Goal: Transaction & Acquisition: Purchase product/service

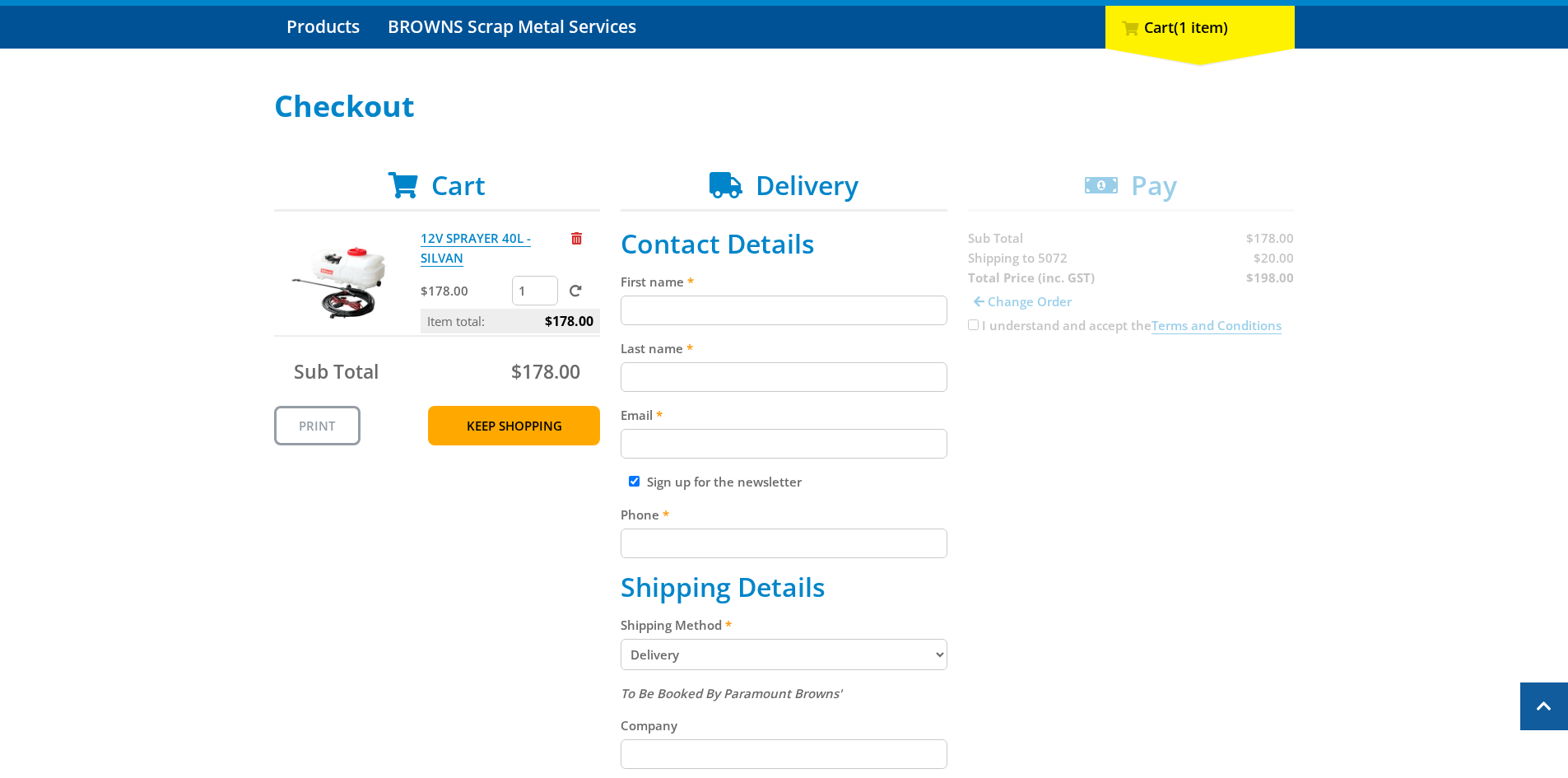
scroll to position [82, 0]
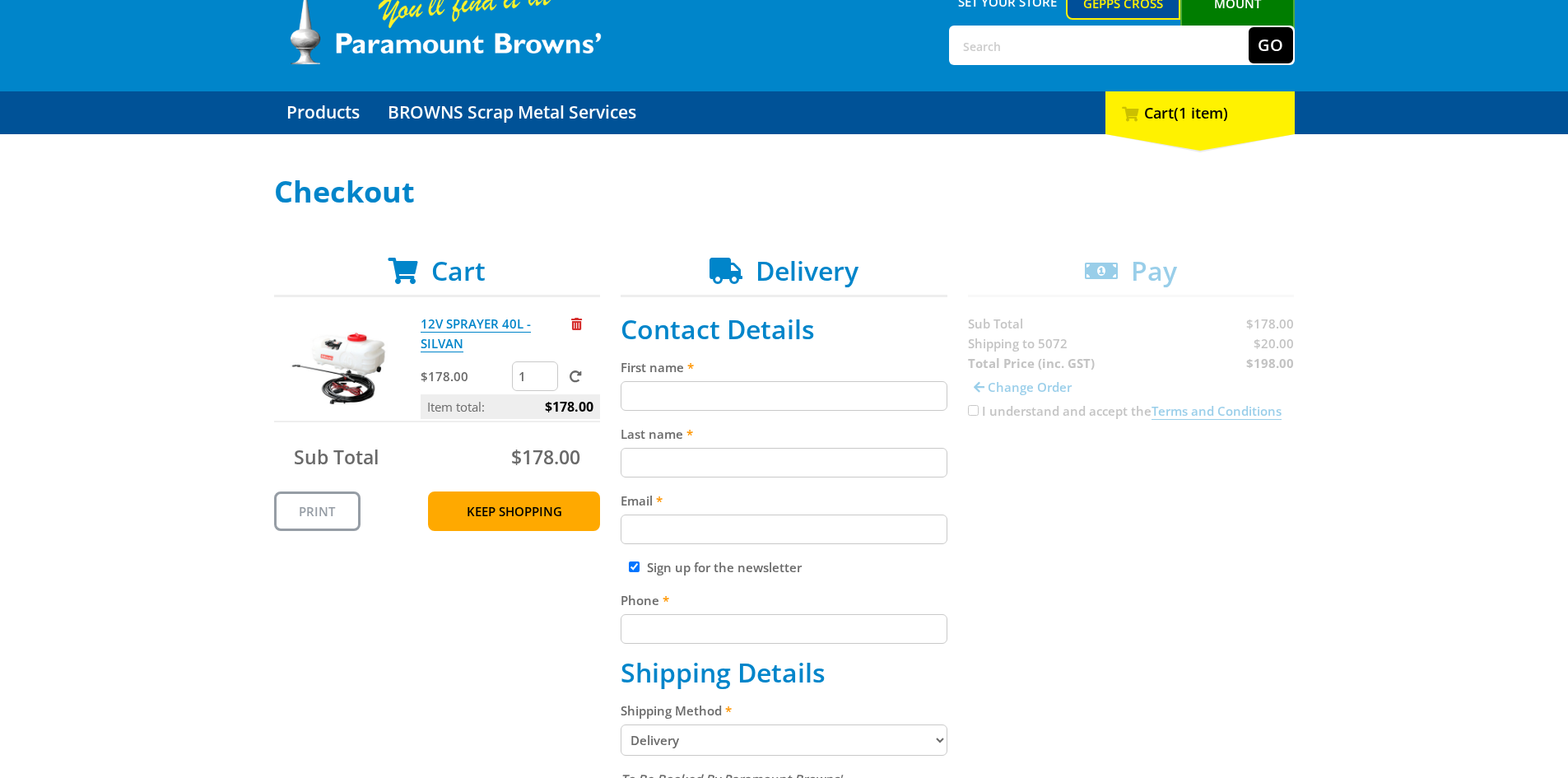
click at [663, 393] on input "First name" at bounding box center [784, 396] width 327 height 30
type input "Joe"
click at [702, 452] on input "Last name" at bounding box center [784, 462] width 327 height 30
type input "Gagliardi"
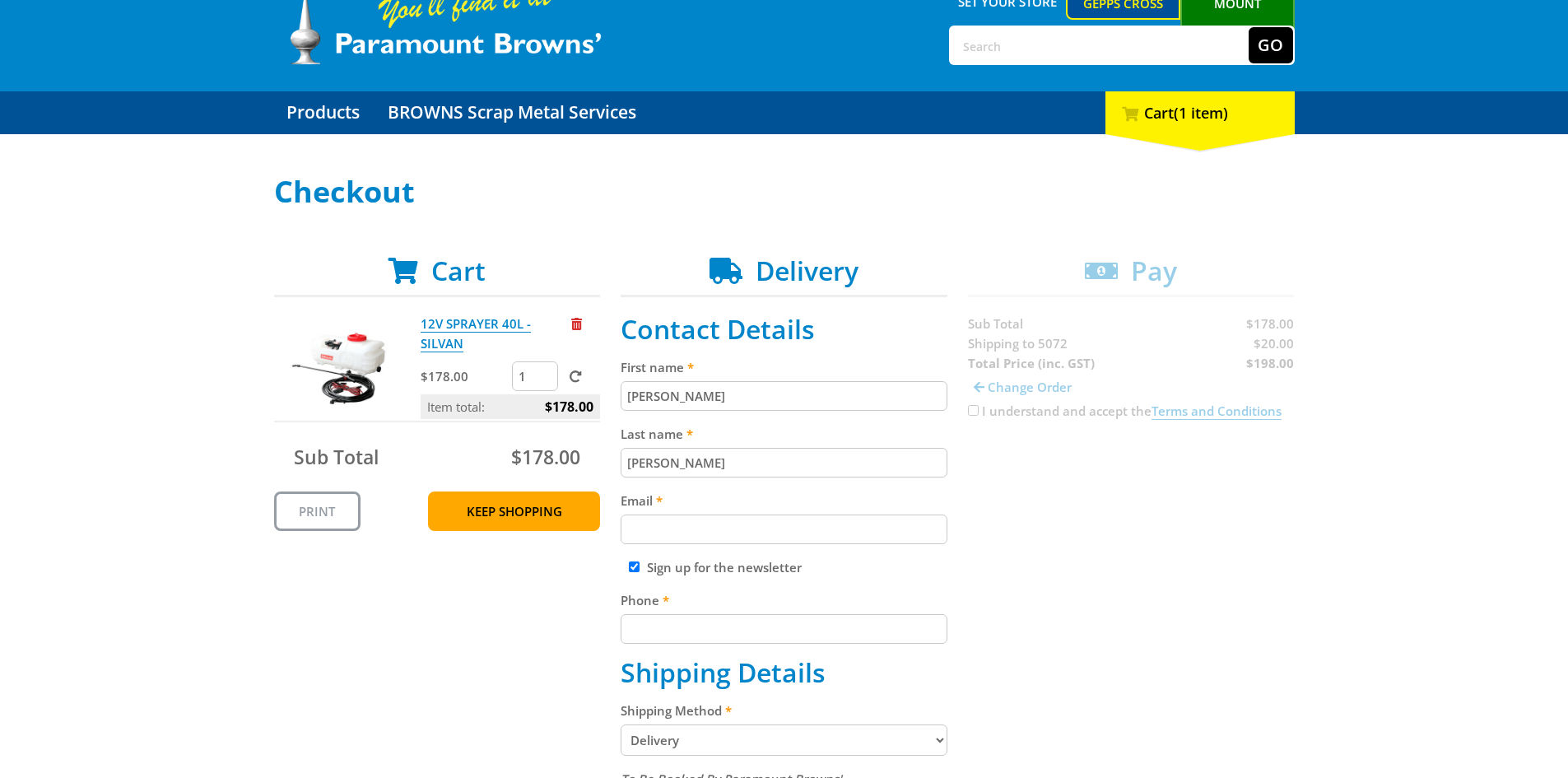
click at [705, 526] on input "Email" at bounding box center [784, 529] width 327 height 30
type input "joemar90@adam.com.au"
click at [679, 624] on input "Phone" at bounding box center [784, 629] width 327 height 30
click at [634, 559] on div "Sign up for the newsletter" at bounding box center [784, 567] width 327 height 20
click at [632, 568] on input "Sign up for the newsletter" at bounding box center [634, 567] width 10 height 10
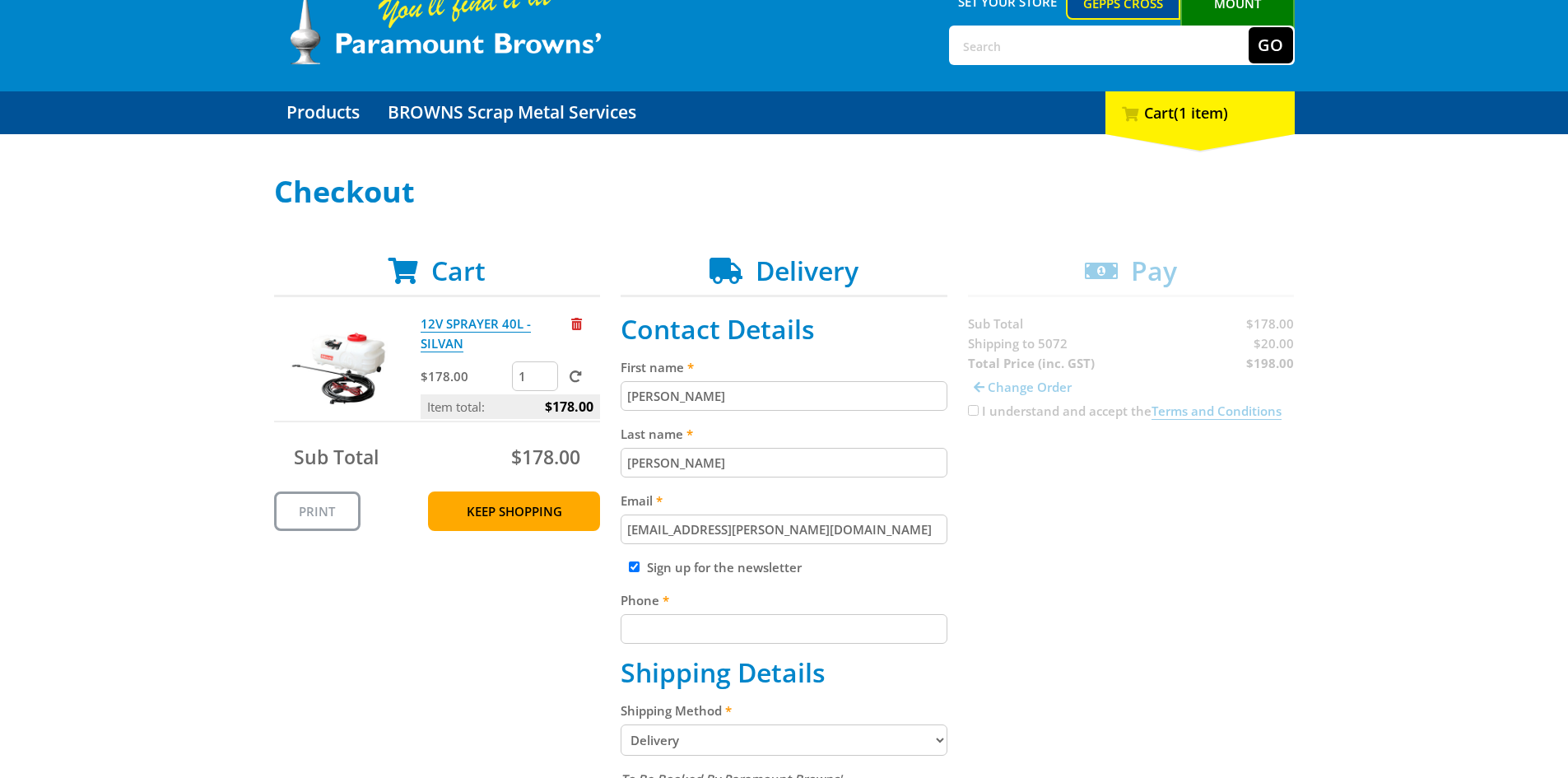
checkbox input "false"
click at [631, 621] on input "Phone" at bounding box center [784, 629] width 327 height 30
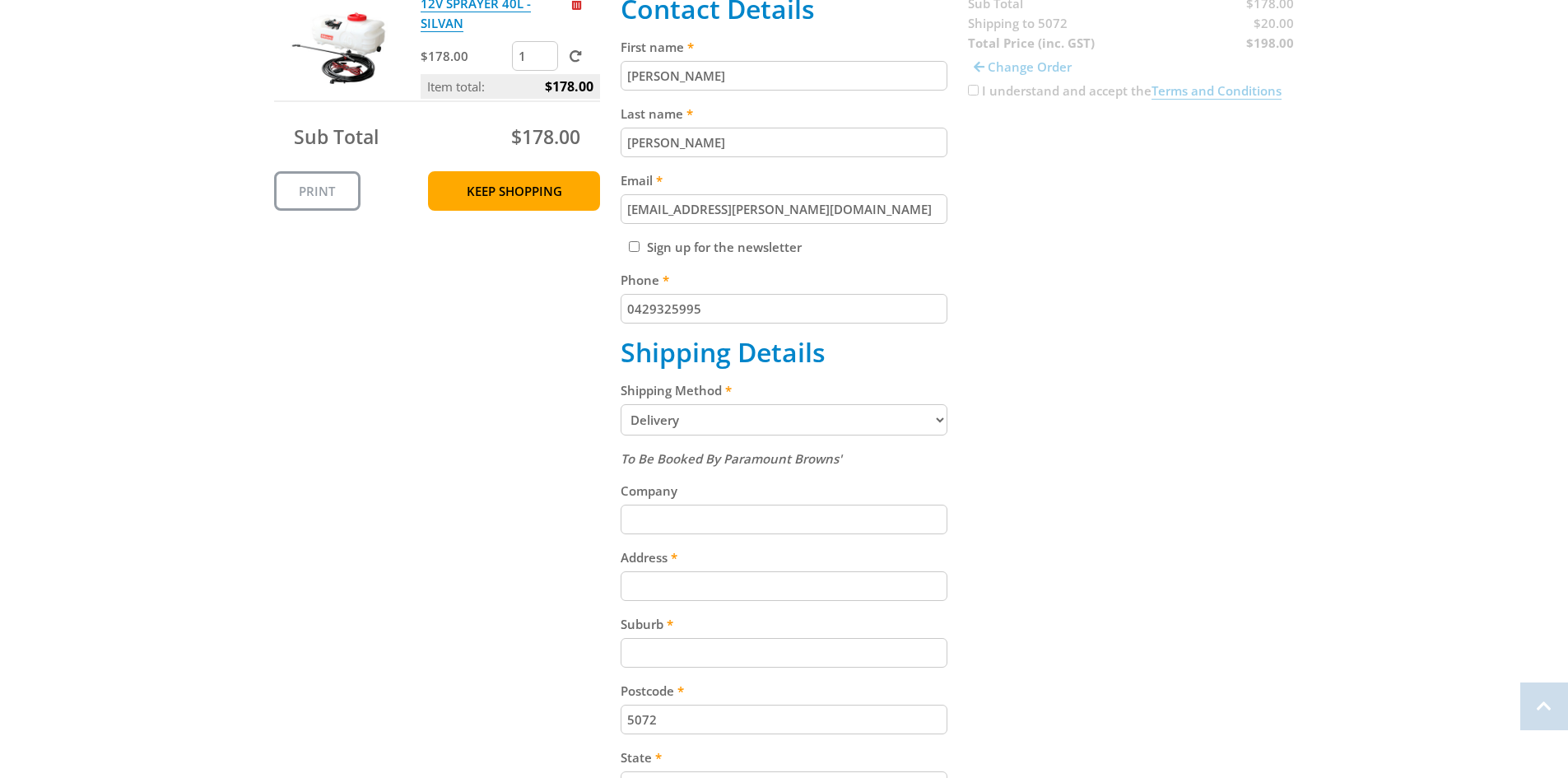
scroll to position [412, 0]
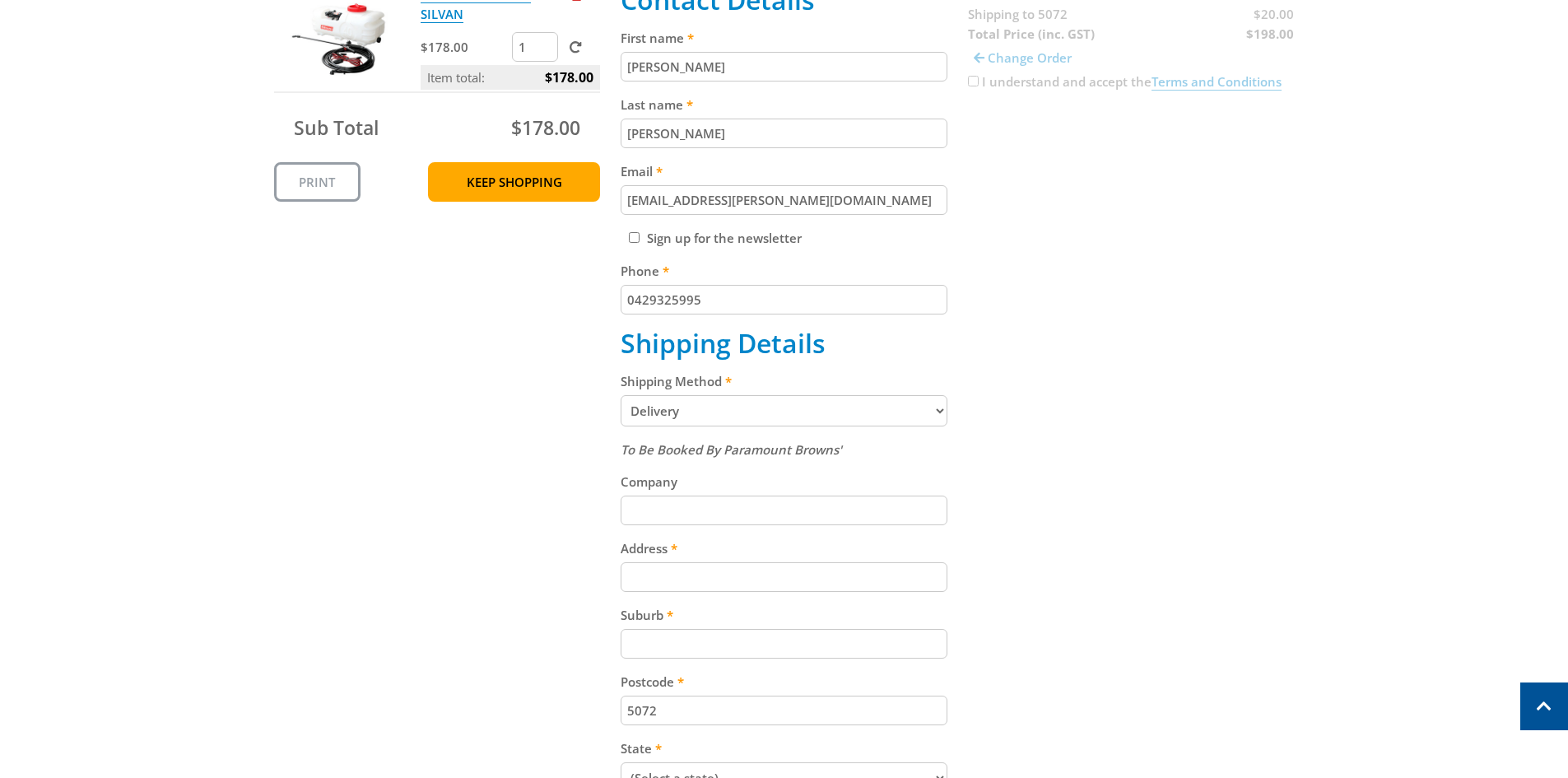
type input "0429325995"
click at [674, 511] on input "Company" at bounding box center [784, 510] width 327 height 30
click at [634, 589] on input "Address" at bounding box center [784, 577] width 327 height 30
type input "36 Woodland Way"
click at [786, 645] on input "Suburb" at bounding box center [784, 644] width 327 height 30
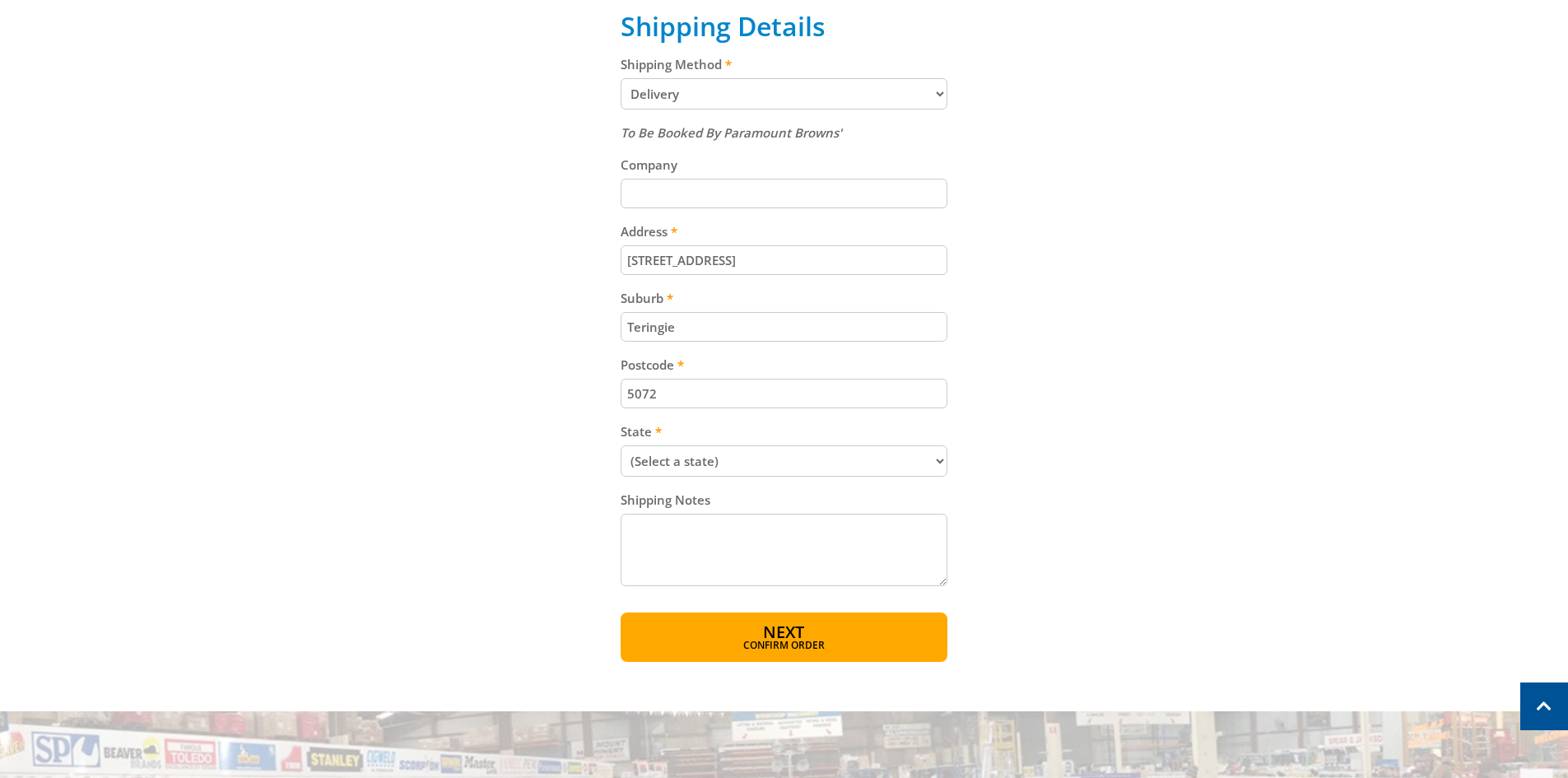
scroll to position [740, 0]
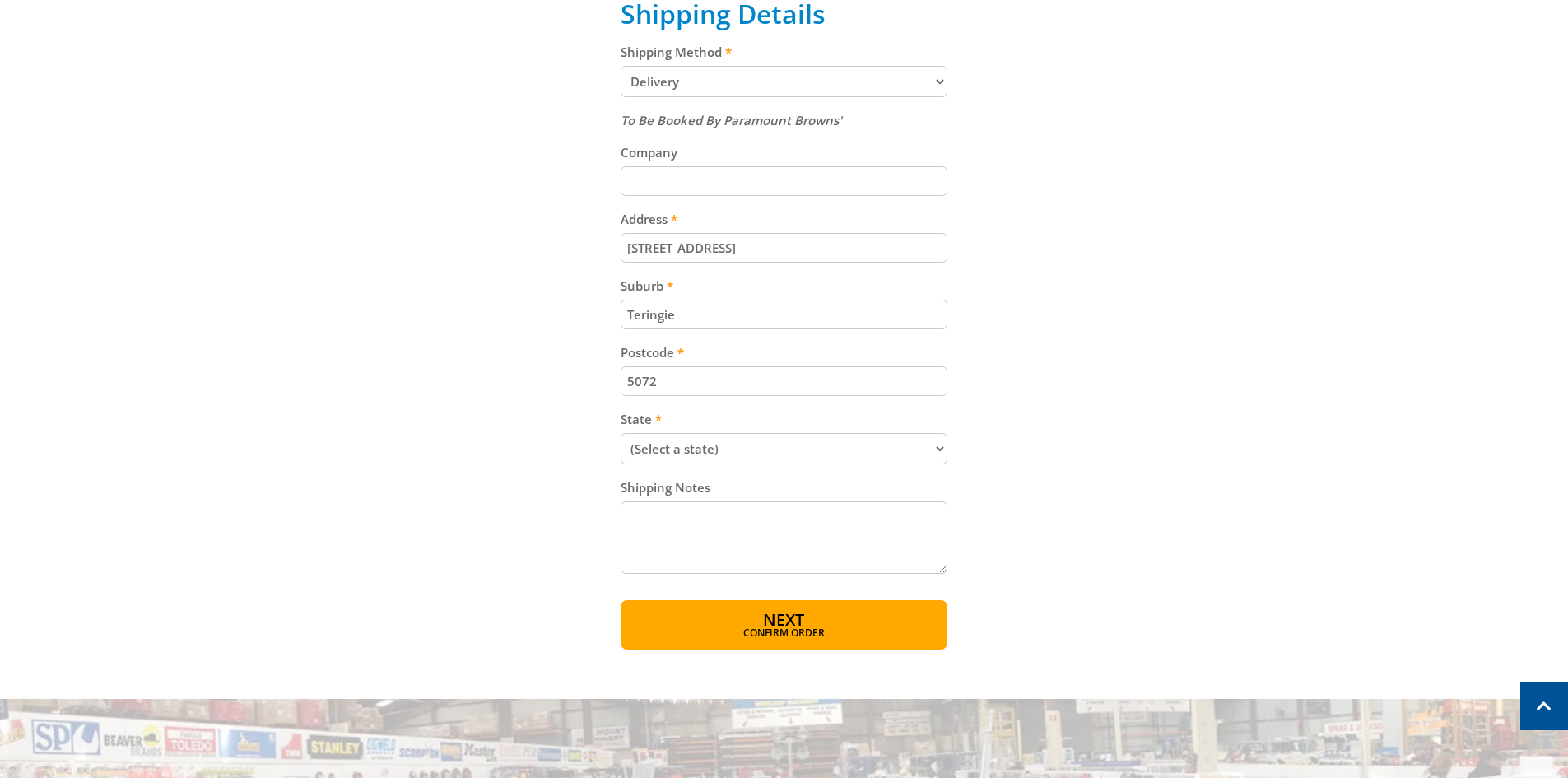
type input "Teringie"
click at [729, 442] on select "(Select a state) South Australia Victoria New South Wales Queensland Western Au…" at bounding box center [784, 448] width 327 height 31
select select "SA"
click at [620, 433] on select "(Select a state) South Australia Victoria New South Wales Queensland Western Au…" at bounding box center [784, 448] width 327 height 31
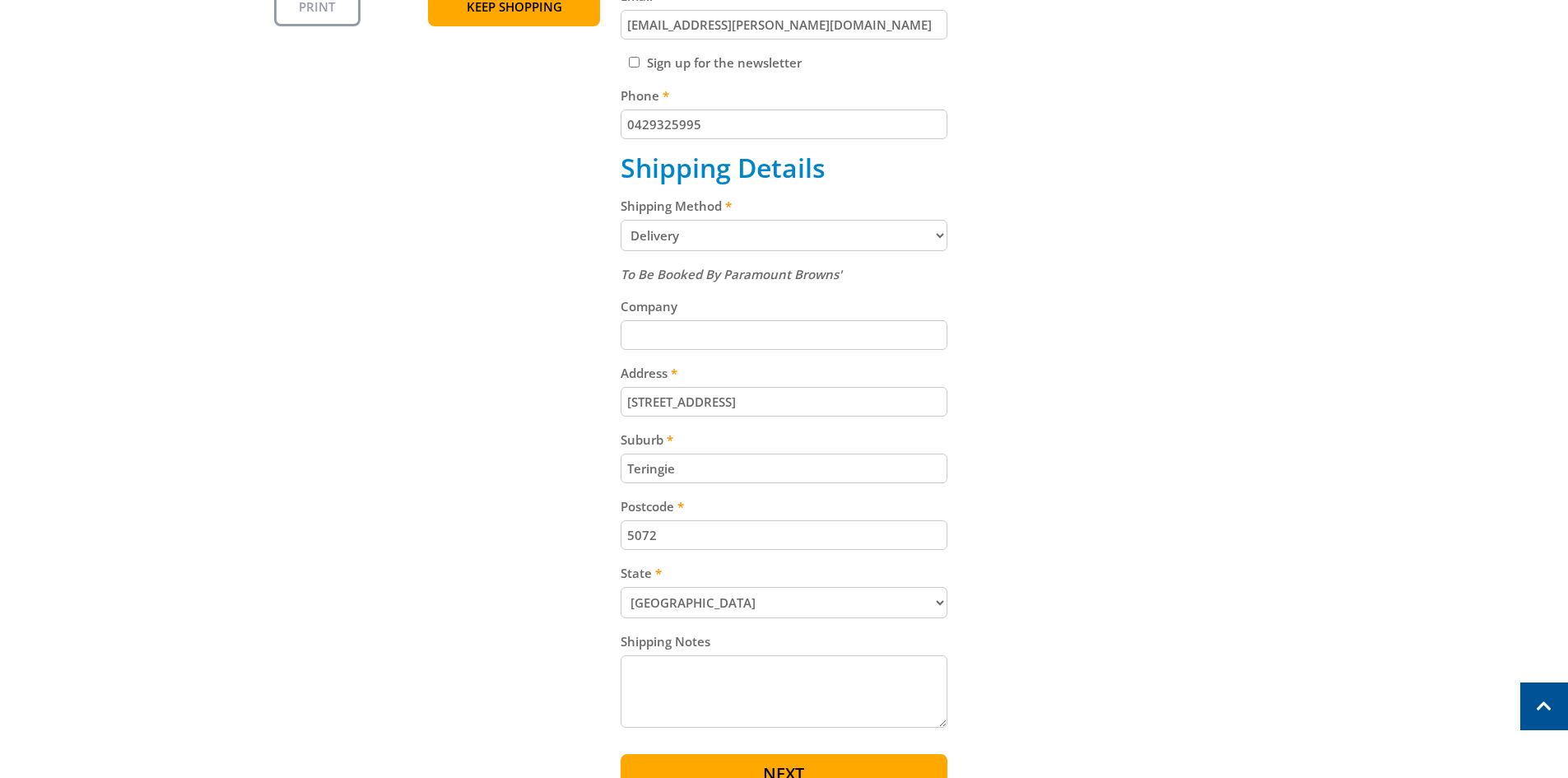
scroll to position [659, 0]
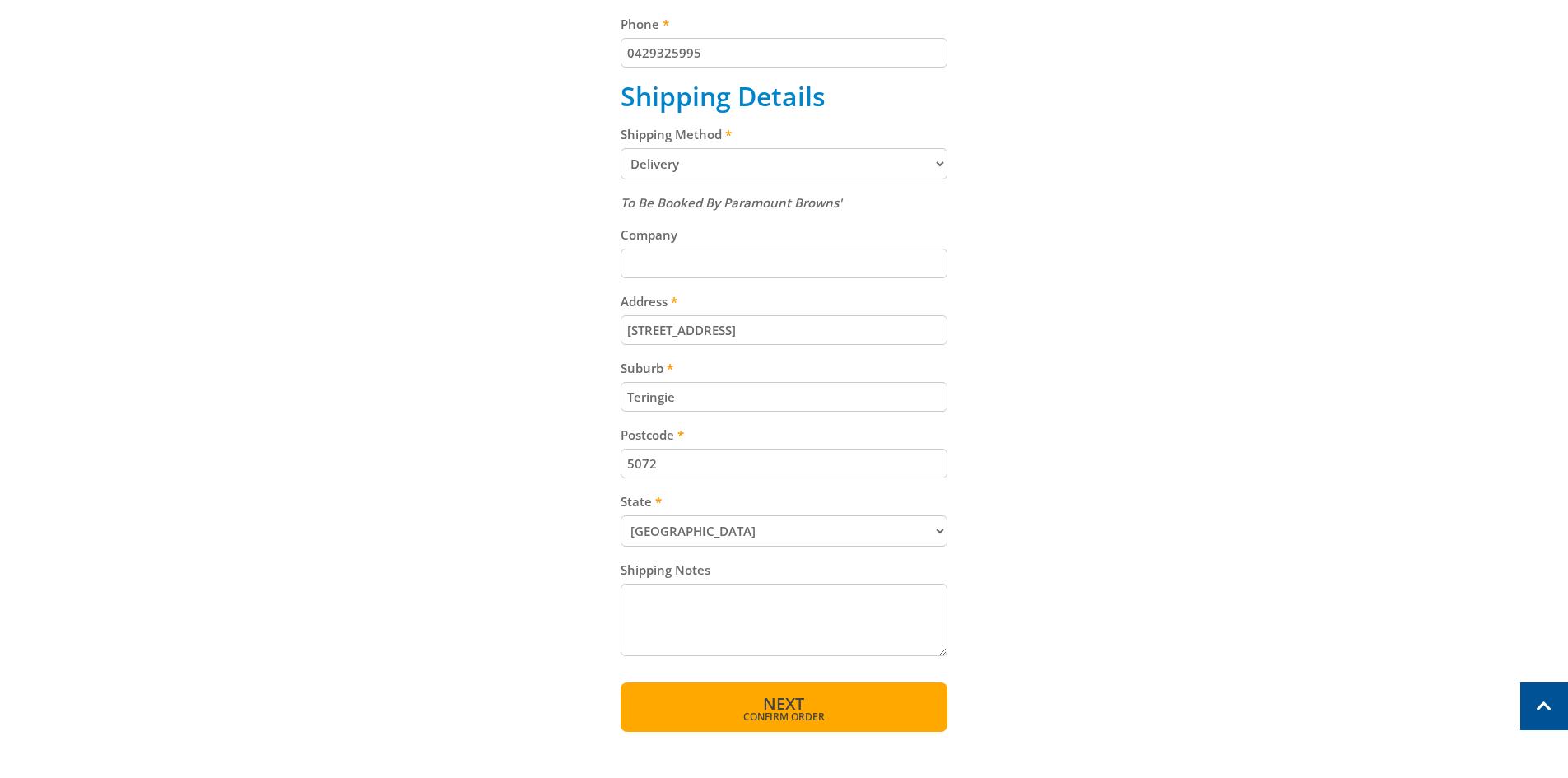
click at [784, 712] on span "Confirm order" at bounding box center [784, 716] width 256 height 10
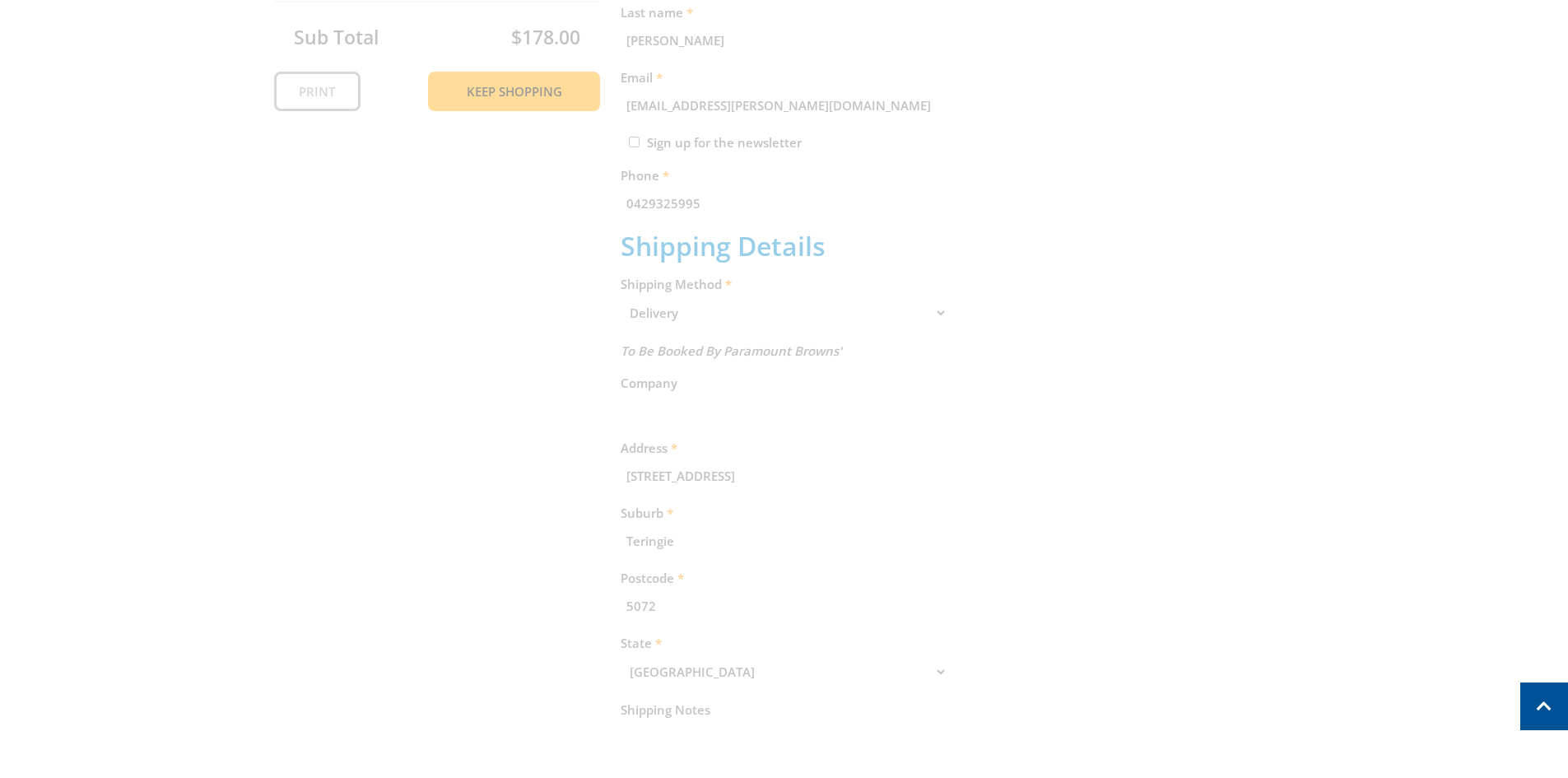
scroll to position [91, 0]
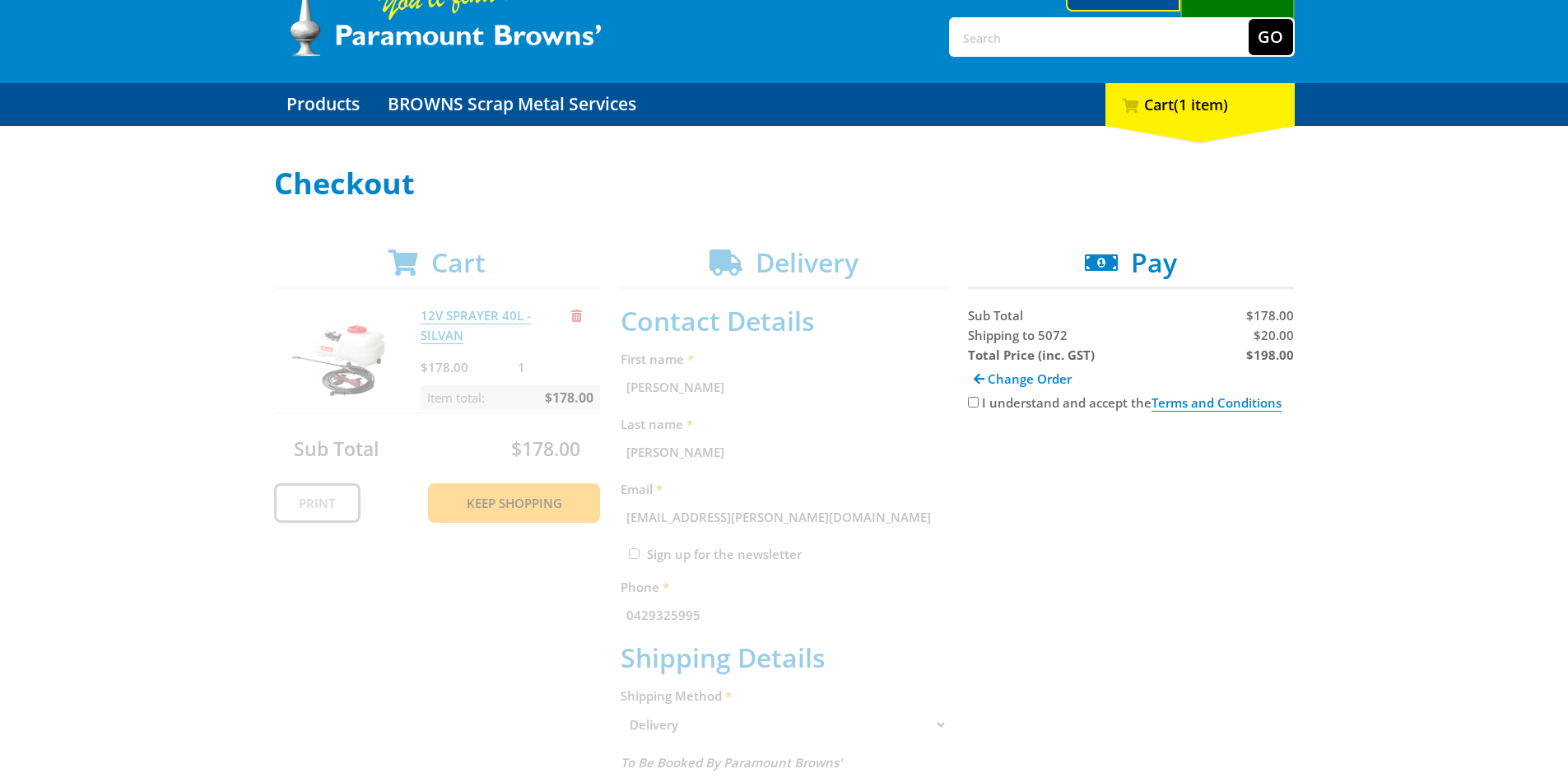
click at [978, 403] on input "I understand and accept the Terms and Conditions" at bounding box center [974, 402] width 10 height 10
checkbox input "true"
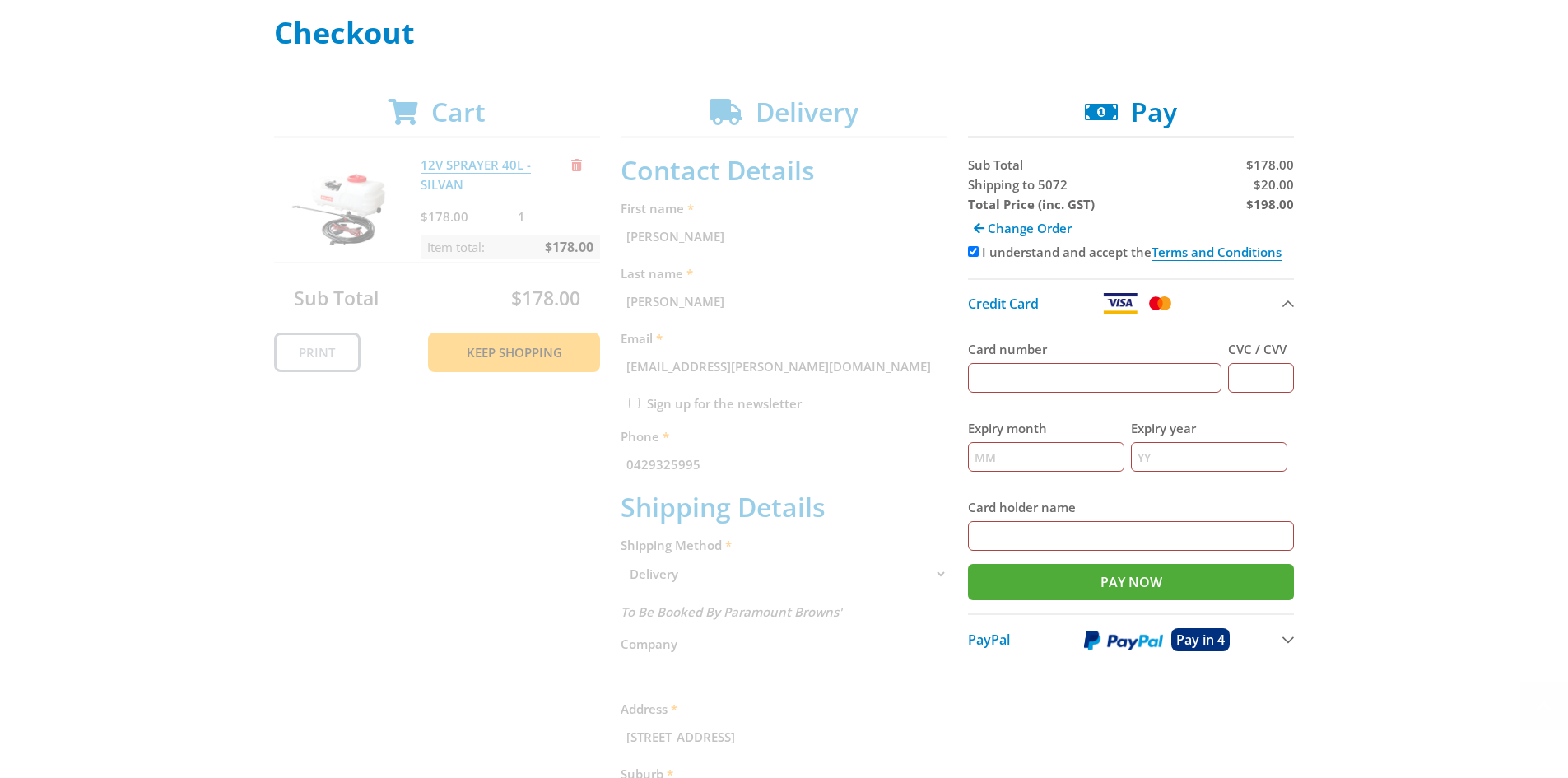
scroll to position [256, 0]
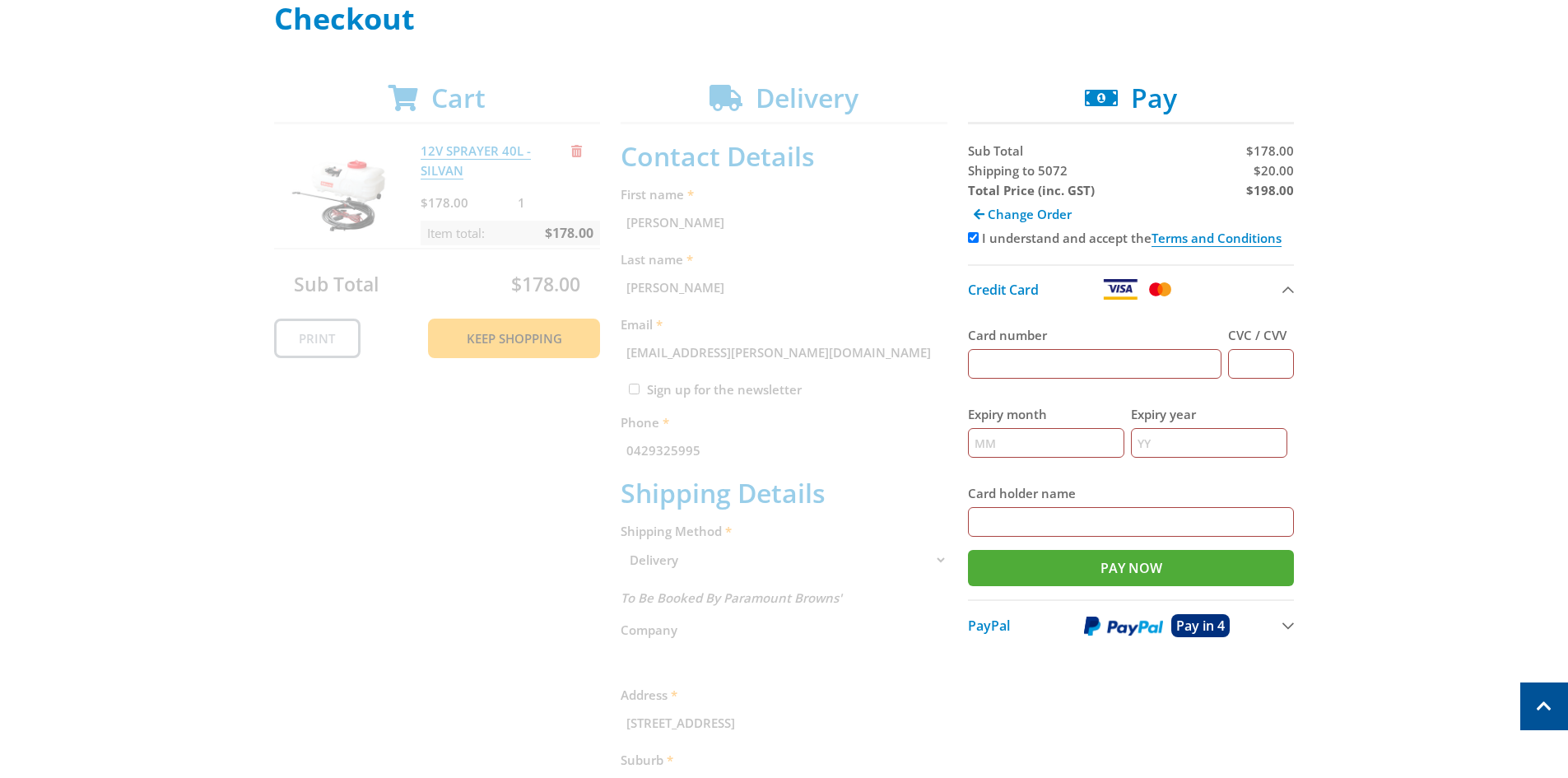
click at [1058, 358] on input "Card number" at bounding box center [1096, 364] width 255 height 30
type input "5218933527990443"
click at [1261, 368] on input "CVC / CVV" at bounding box center [1261, 364] width 65 height 30
type input "607"
click at [1011, 434] on input "Expiry month" at bounding box center [1046, 443] width 156 height 30
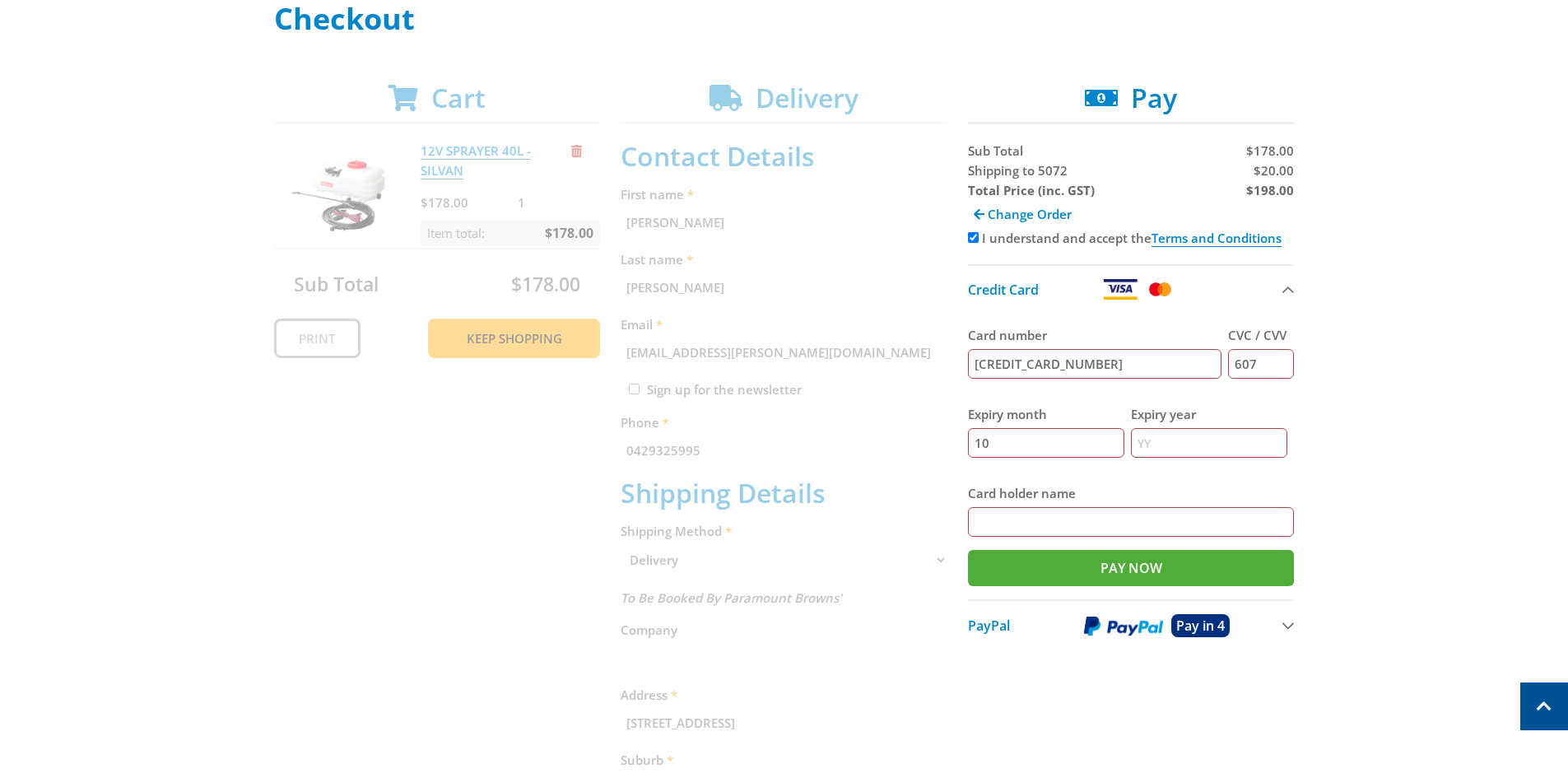
type input "10"
click at [1221, 441] on input "Expiry year" at bounding box center [1209, 443] width 156 height 30
type input "25"
click at [1049, 529] on input "Card holder name" at bounding box center [1132, 522] width 327 height 30
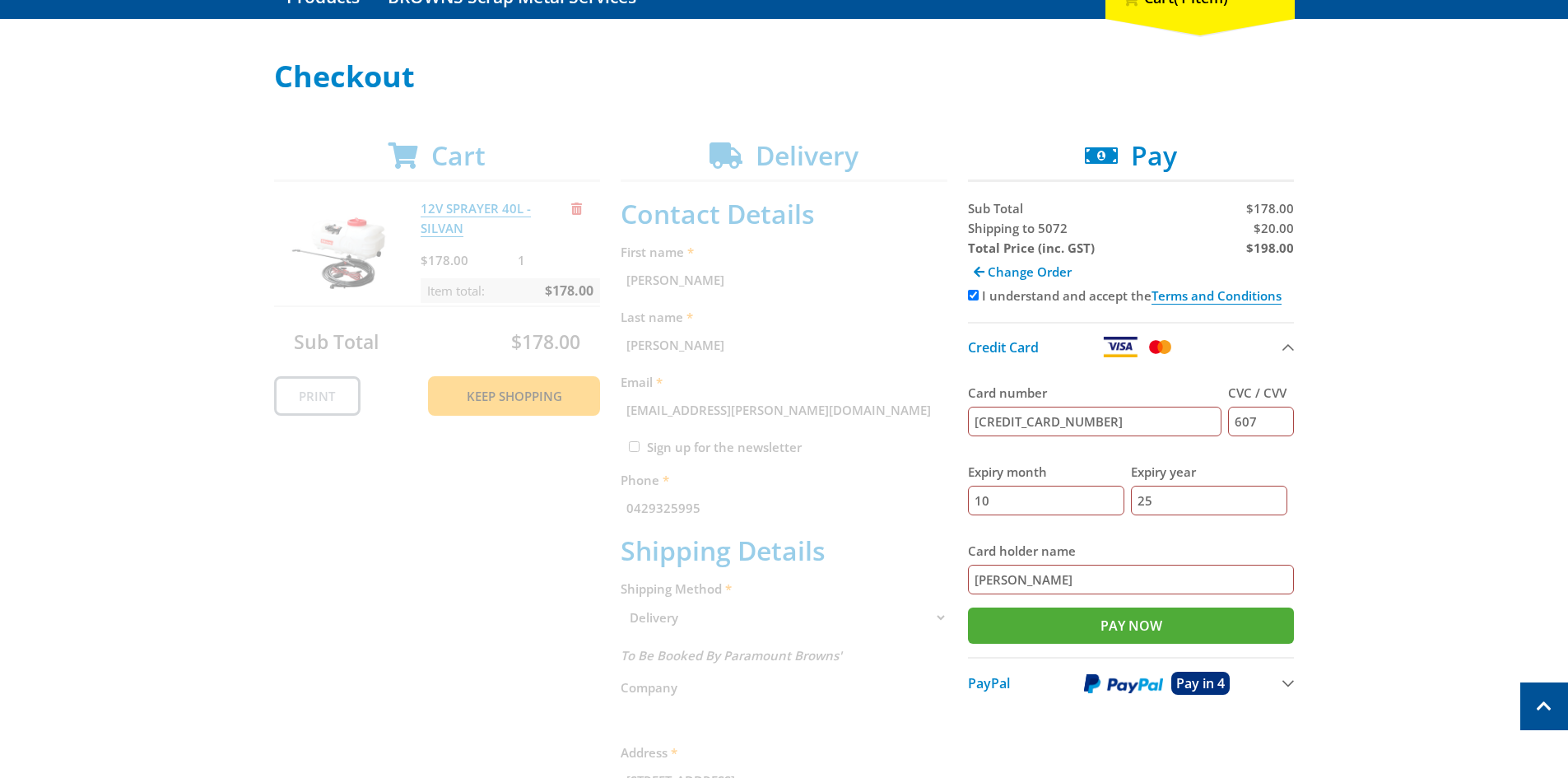
scroll to position [173, 0]
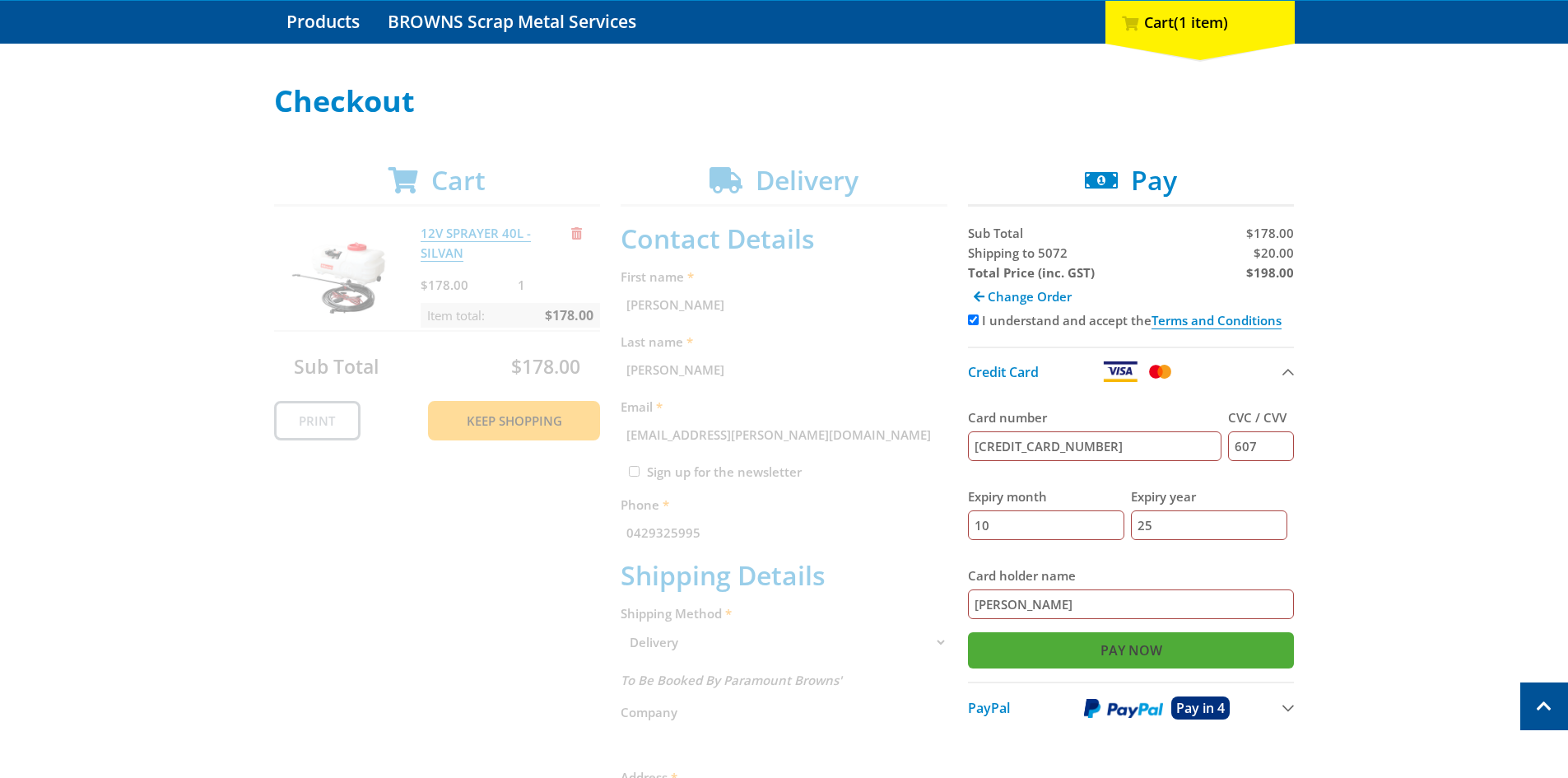
type input "Joseph Gagliardi"
click at [1143, 649] on input "Pay Now" at bounding box center [1132, 651] width 327 height 37
type input "Paying..."
